Goal: Information Seeking & Learning: Learn about a topic

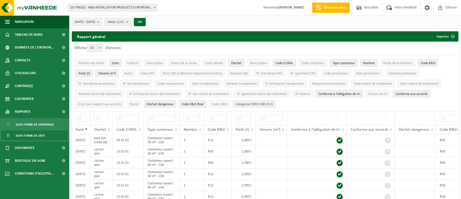
click at [267, 101] on button "Catégorie CSRD ESRS E5-5" at bounding box center [254, 104] width 43 height 8
click at [412, 93] on span "Conforme aux accords" at bounding box center [412, 94] width 32 height 4
click at [102, 24] on b "submit" at bounding box center [99, 21] width 5 height 7
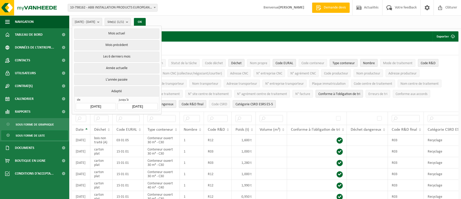
click at [113, 88] on button "Adapté" at bounding box center [116, 91] width 85 height 10
click at [113, 90] on button "Adapté" at bounding box center [116, 91] width 85 height 10
click at [109, 104] on input "2025-03-01" at bounding box center [96, 106] width 40 height 7
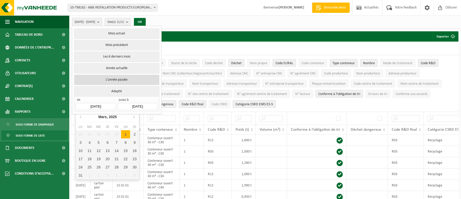
click at [135, 76] on button "L'année passée" at bounding box center [116, 80] width 85 height 10
type input "2024-01-01"
type input "2024-12-31"
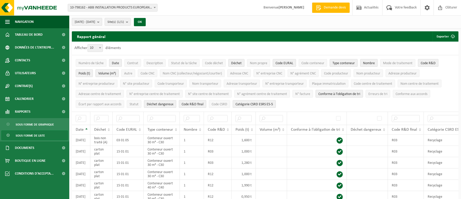
click at [102, 24] on b "submit" at bounding box center [99, 21] width 5 height 7
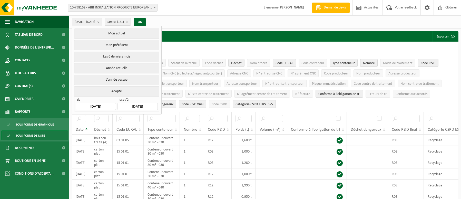
click at [149, 106] on input "2024-12-31" at bounding box center [138, 106] width 40 height 7
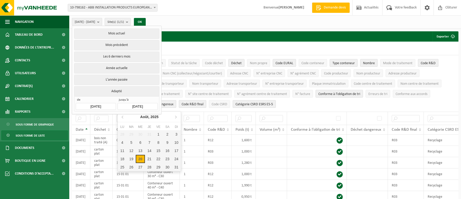
click at [139, 160] on div "20" at bounding box center [140, 159] width 9 height 8
click at [108, 105] on input "2025-03-01" at bounding box center [96, 106] width 40 height 7
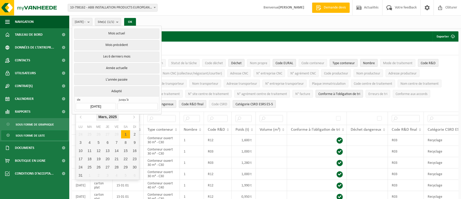
click at [112, 118] on icon "2025" at bounding box center [113, 117] width 8 height 4
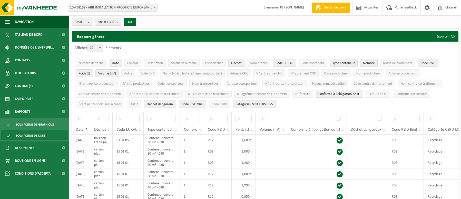
click at [92, 21] on b "submit" at bounding box center [90, 21] width 5 height 7
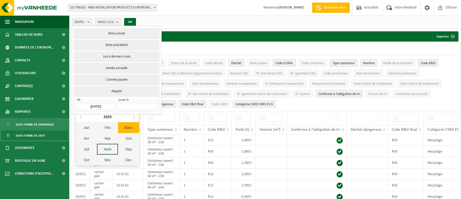
click at [108, 104] on input "2025-03-01" at bounding box center [96, 106] width 40 height 7
click at [81, 118] on icon at bounding box center [80, 117] width 1 height 3
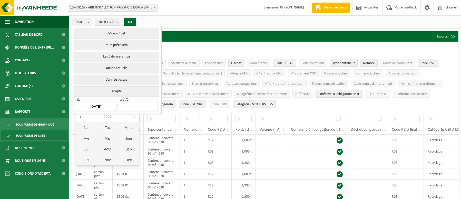
click at [81, 118] on icon at bounding box center [80, 117] width 1 height 3
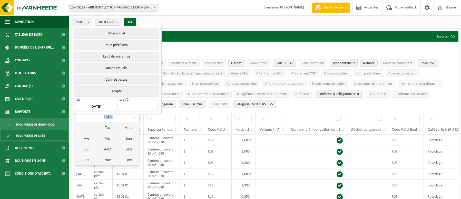
click at [81, 118] on nav "2016" at bounding box center [107, 117] width 63 height 11
click at [105, 127] on div "Fév" at bounding box center [107, 127] width 21 height 11
click at [80, 134] on div "1" at bounding box center [80, 134] width 9 height 8
type input "2016-02-01"
type input "2025-08-20"
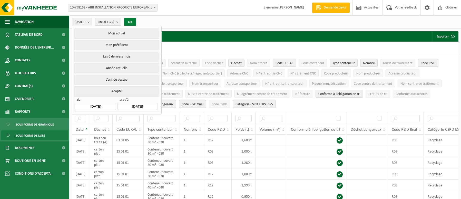
click at [135, 21] on button "OK" at bounding box center [130, 22] width 12 height 8
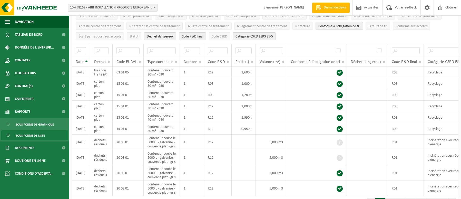
scroll to position [77, 0]
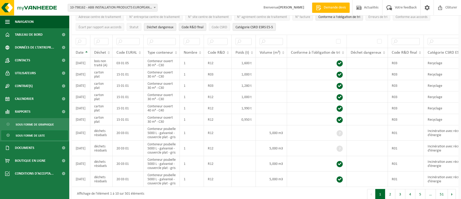
click at [101, 51] on span "Déchet" at bounding box center [100, 53] width 12 height 4
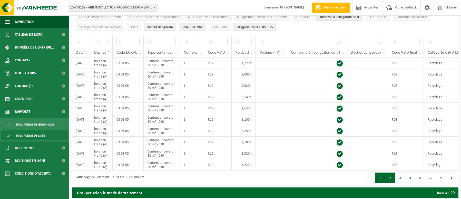
click at [390, 181] on button "2" at bounding box center [390, 177] width 10 height 10
click at [403, 181] on button "3" at bounding box center [400, 177] width 10 height 10
click at [410, 181] on button "4" at bounding box center [410, 177] width 10 height 10
click at [419, 181] on button "5" at bounding box center [420, 177] width 10 height 10
click at [419, 181] on button "6" at bounding box center [420, 177] width 10 height 10
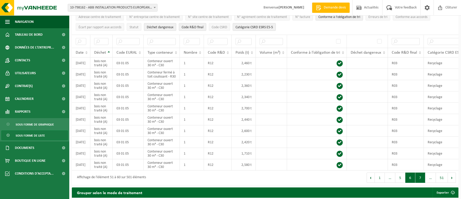
click at [419, 183] on button "7" at bounding box center [420, 177] width 10 height 10
click at [420, 181] on button "8" at bounding box center [420, 177] width 10 height 10
click at [420, 181] on button "9" at bounding box center [420, 177] width 10 height 10
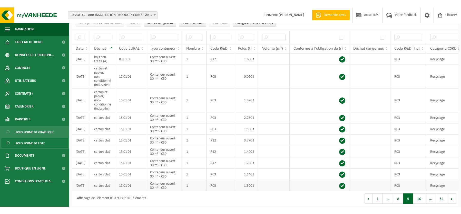
scroll to position [80, 0]
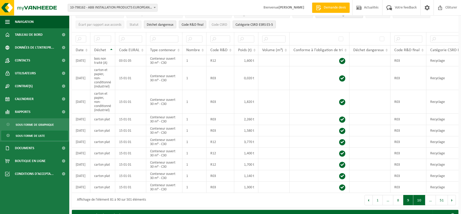
click at [420, 199] on button "10" at bounding box center [419, 200] width 12 height 10
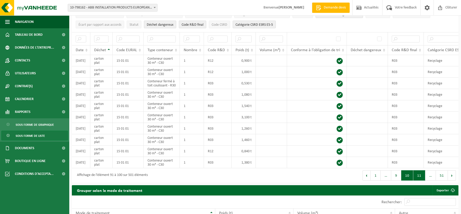
click at [419, 180] on button "11" at bounding box center [419, 175] width 12 height 10
click at [419, 178] on button "12" at bounding box center [419, 175] width 12 height 10
click at [419, 178] on button "13" at bounding box center [419, 175] width 12 height 10
click at [419, 180] on button "14" at bounding box center [419, 175] width 12 height 10
click at [419, 179] on button "15" at bounding box center [419, 175] width 12 height 10
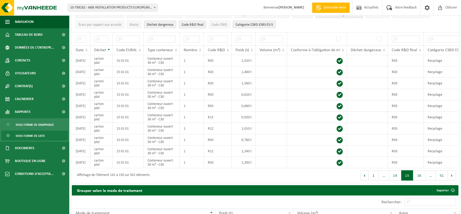
click at [419, 179] on button "16" at bounding box center [419, 175] width 12 height 10
click at [419, 180] on button "17" at bounding box center [419, 175] width 12 height 10
click at [419, 179] on button "18" at bounding box center [419, 175] width 12 height 10
click at [419, 179] on button "19" at bounding box center [419, 175] width 12 height 10
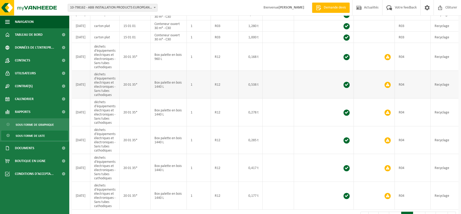
scroll to position [146, 0]
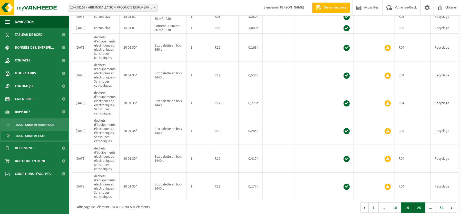
click at [419, 199] on button "20" at bounding box center [419, 207] width 12 height 10
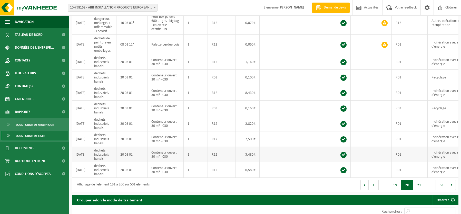
scroll to position [98, 0]
